Goal: Contribute content: Add original content to the website for others to see

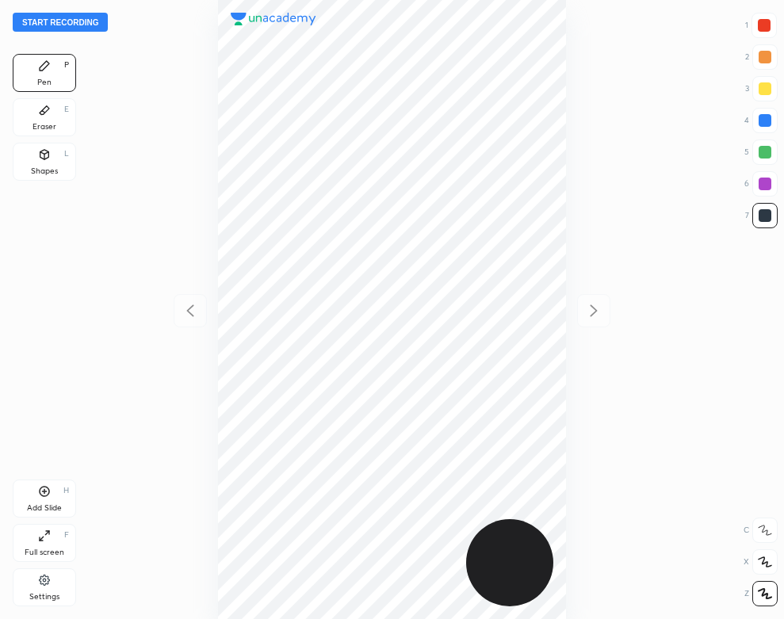
scroll to position [619, 530]
click at [98, 24] on button "Start recording" at bounding box center [60, 22] width 95 height 19
click at [72, 105] on div "Eraser E" at bounding box center [44, 117] width 63 height 38
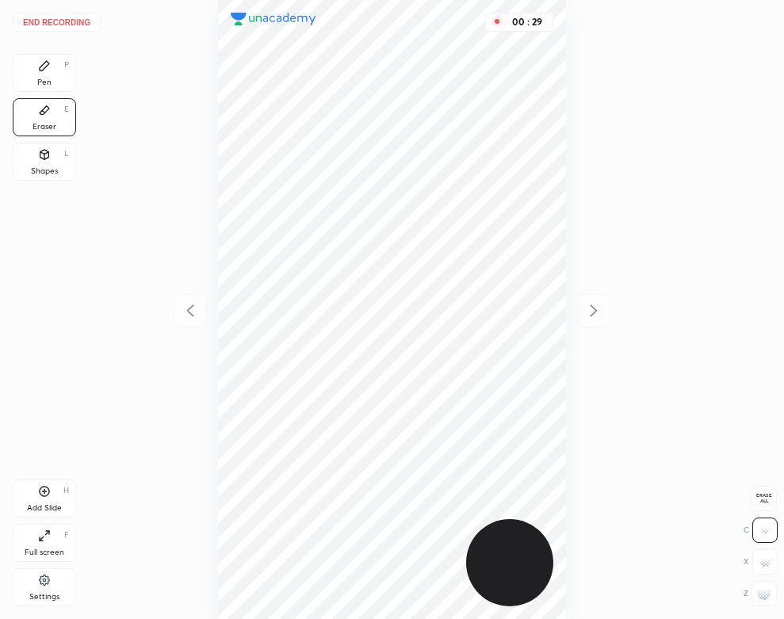
click at [47, 78] on div "Pen" at bounding box center [44, 82] width 14 height 8
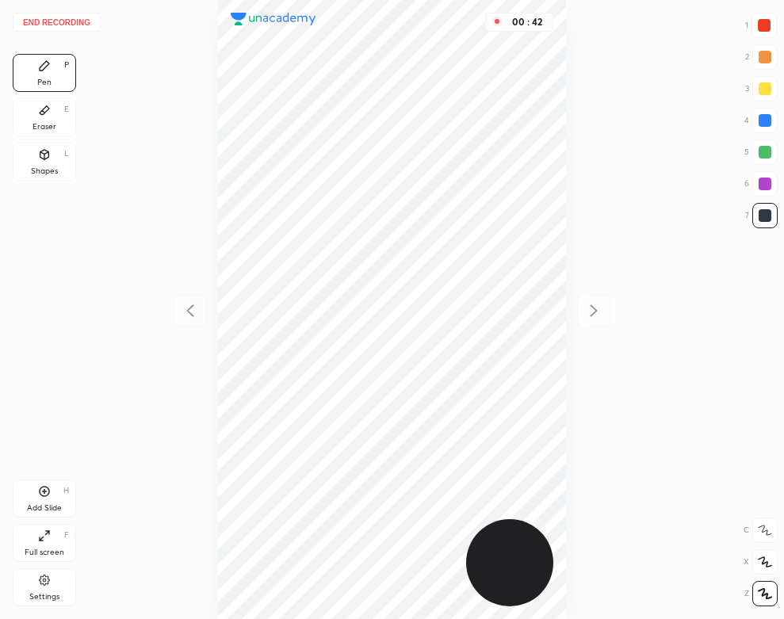
click at [175, 128] on div "00 : 42" at bounding box center [392, 309] width 530 height 619
click at [41, 502] on div "Add Slide H" at bounding box center [44, 498] width 63 height 38
click at [66, 115] on div "Eraser E" at bounding box center [44, 117] width 63 height 38
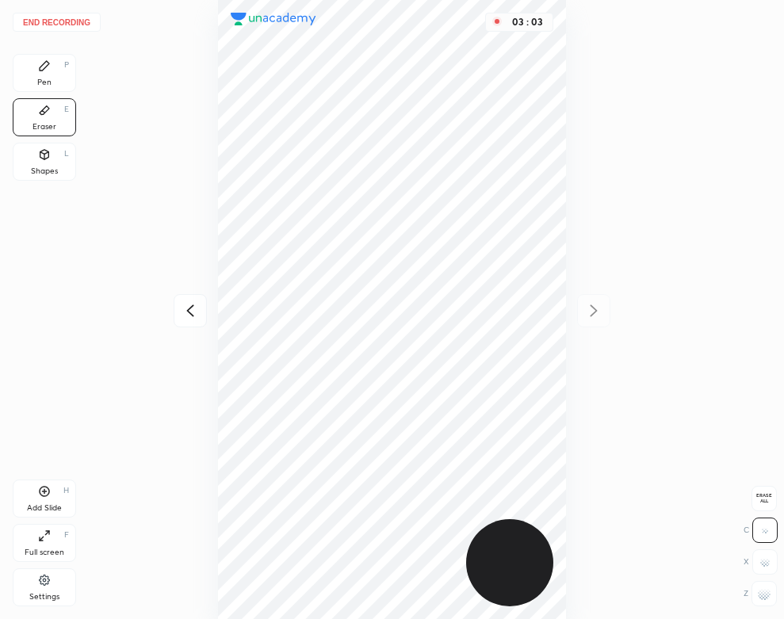
click at [45, 79] on div "Pen" at bounding box center [44, 82] width 14 height 8
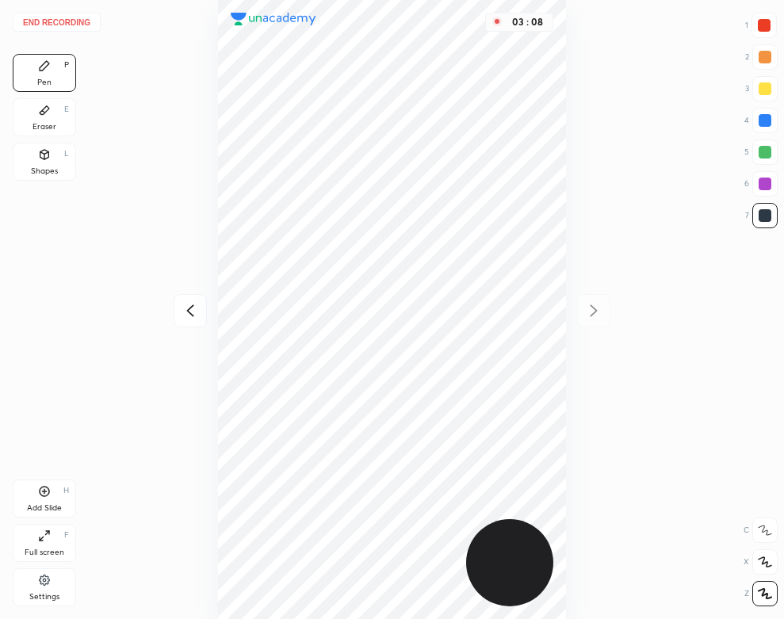
click at [40, 123] on div "Eraser" at bounding box center [44, 127] width 24 height 8
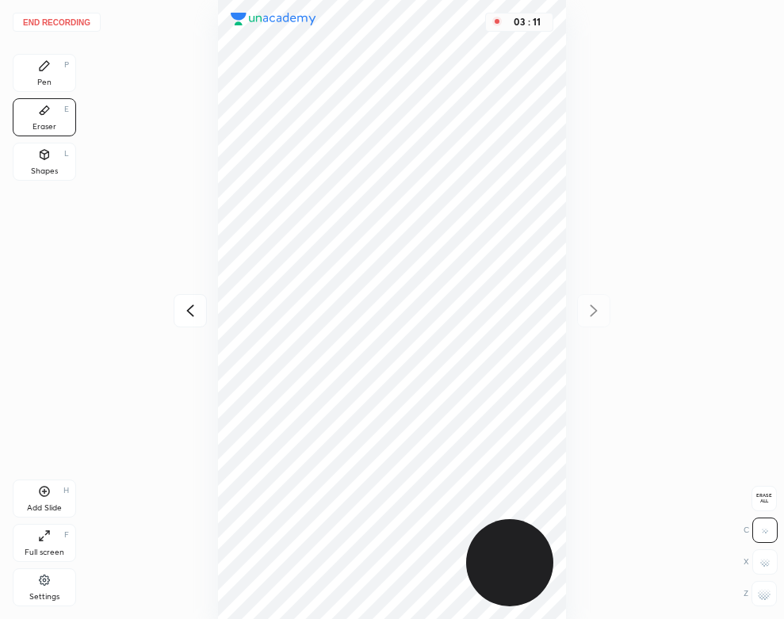
click at [58, 82] on div "Pen P" at bounding box center [44, 73] width 63 height 38
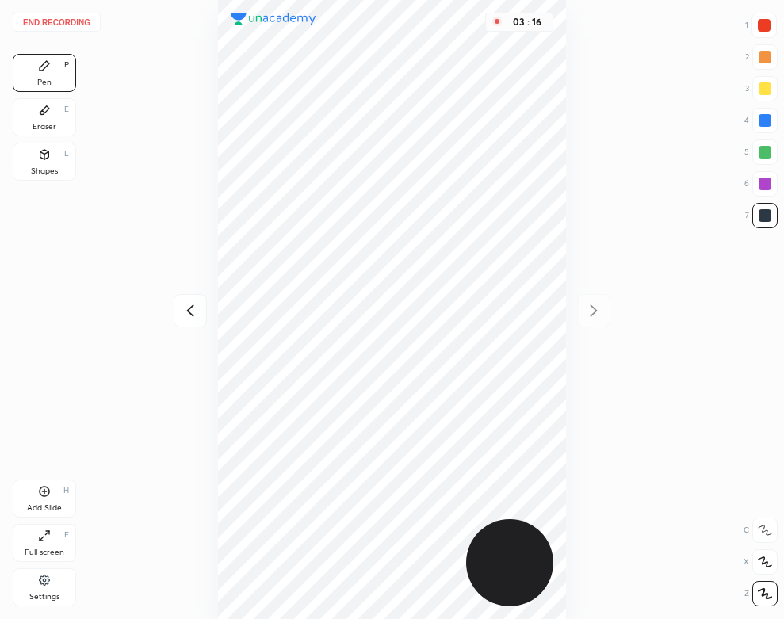
click at [78, 18] on button "End recording" at bounding box center [57, 22] width 88 height 19
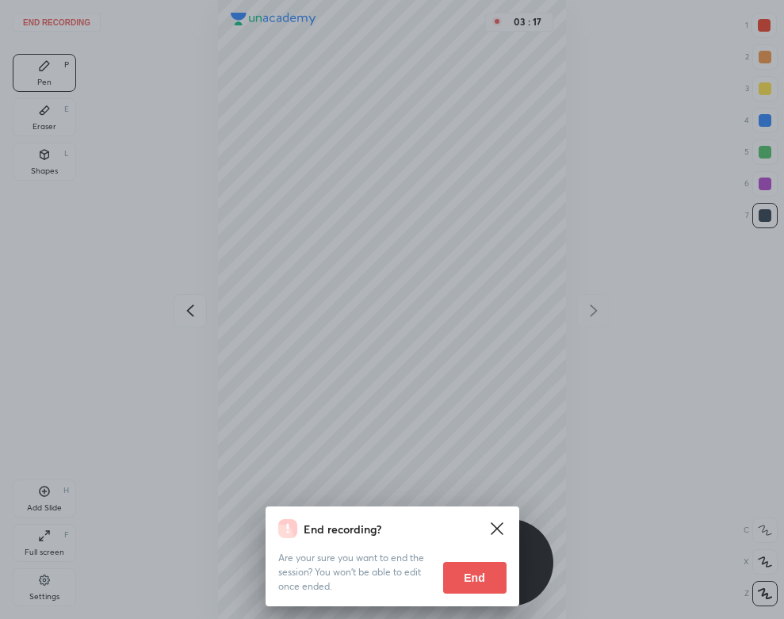
click at [480, 575] on button "End" at bounding box center [474, 578] width 63 height 32
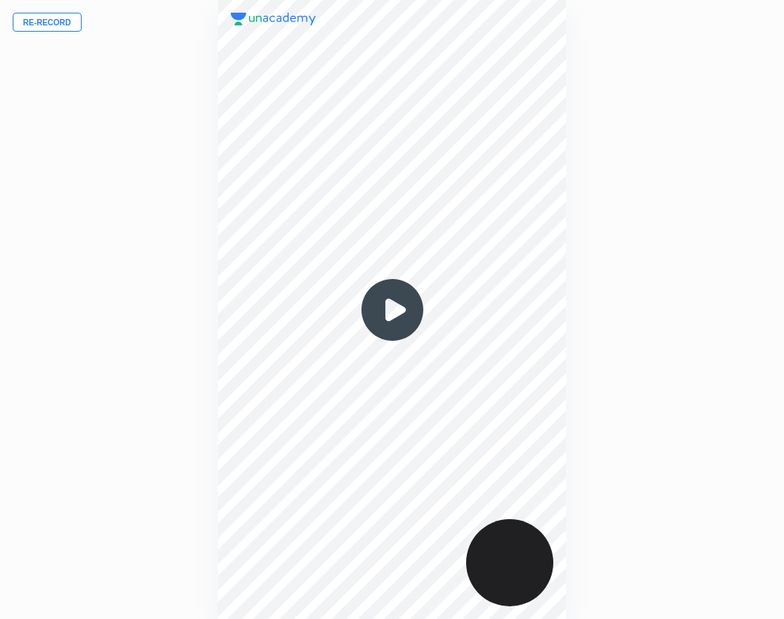
click at [388, 319] on img at bounding box center [392, 310] width 76 height 76
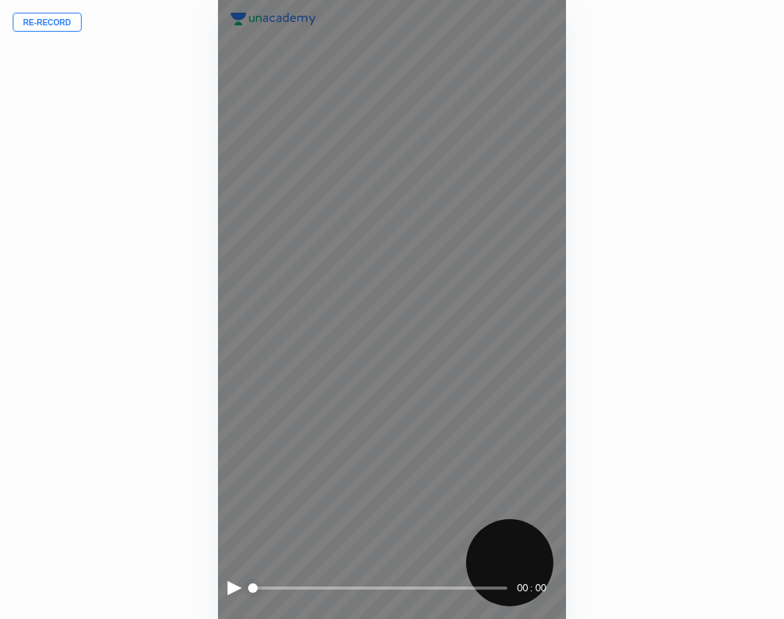
click at [231, 586] on div at bounding box center [234, 588] width 14 height 14
